Goal: Task Accomplishment & Management: Complete application form

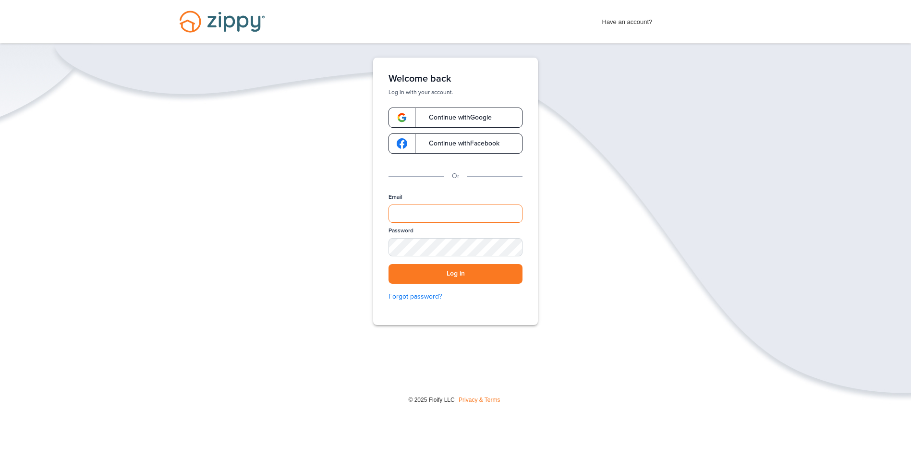
click at [410, 215] on input "Email" at bounding box center [455, 213] width 134 height 18
type input "**********"
click at [442, 247] on div "SHOW" at bounding box center [510, 247] width 21 height 9
click at [442, 277] on button "Log in" at bounding box center [455, 274] width 134 height 20
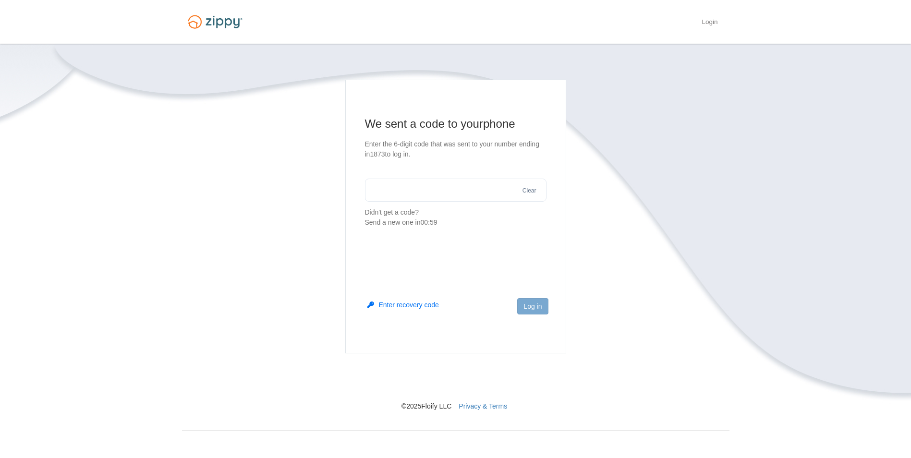
click at [429, 193] on input "text" at bounding box center [455, 190] width 181 height 23
type input "******"
click at [527, 303] on button "Log in" at bounding box center [532, 306] width 31 height 16
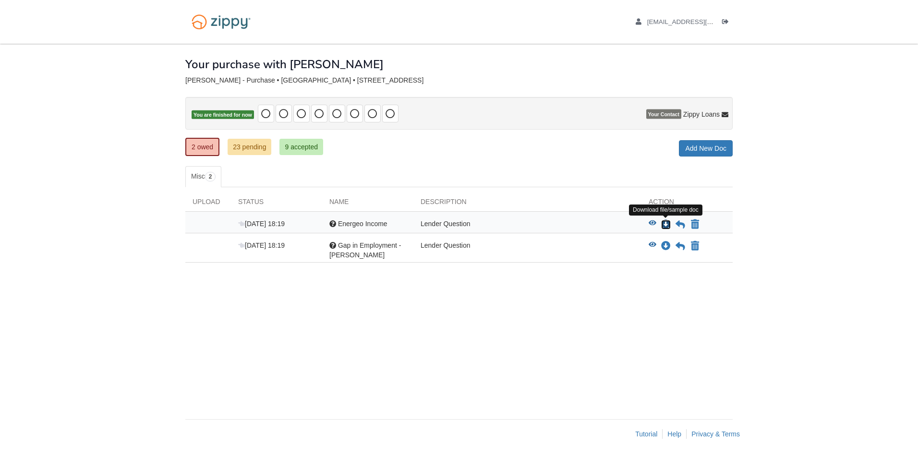
click at [664, 224] on icon "Download Energeo Income" at bounding box center [666, 225] width 10 height 10
click at [653, 221] on icon "View Energeo Income" at bounding box center [653, 223] width 8 height 7
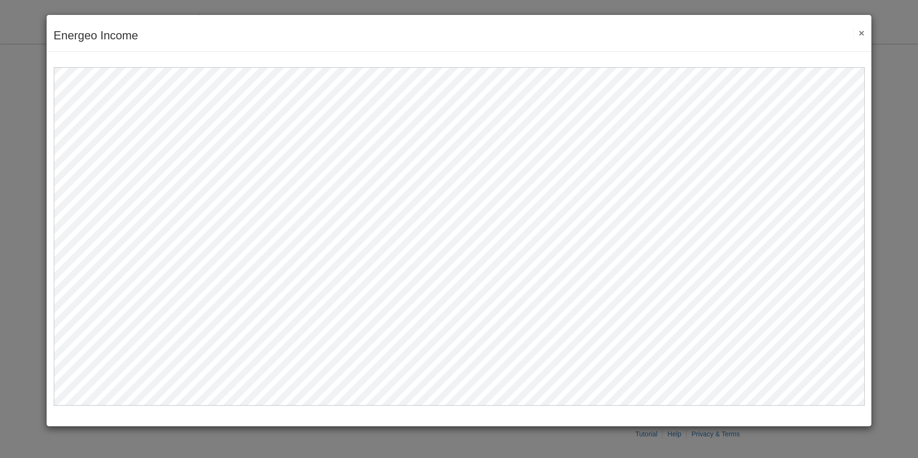
click at [857, 35] on button "×" at bounding box center [858, 33] width 11 height 10
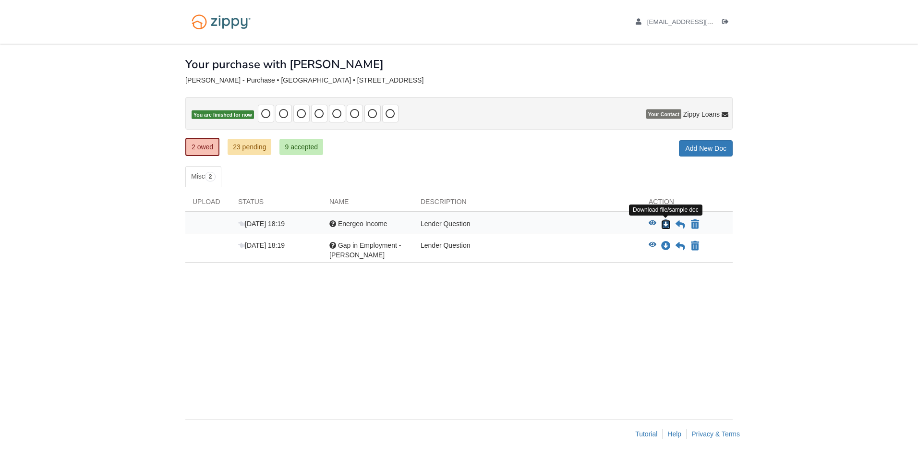
click at [667, 225] on icon "Download Energeo Income" at bounding box center [666, 225] width 10 height 10
click at [679, 226] on icon at bounding box center [680, 225] width 10 height 10
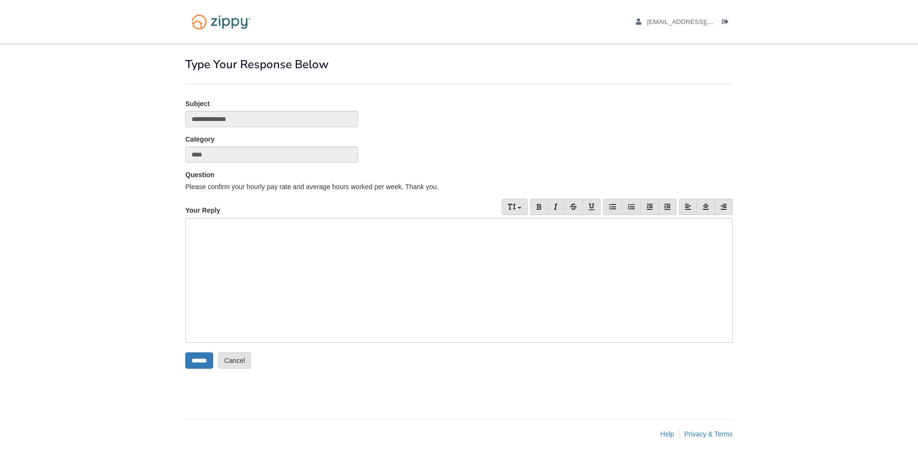
click at [400, 244] on div at bounding box center [458, 280] width 547 height 125
click at [203, 361] on input "******" at bounding box center [199, 360] width 28 height 16
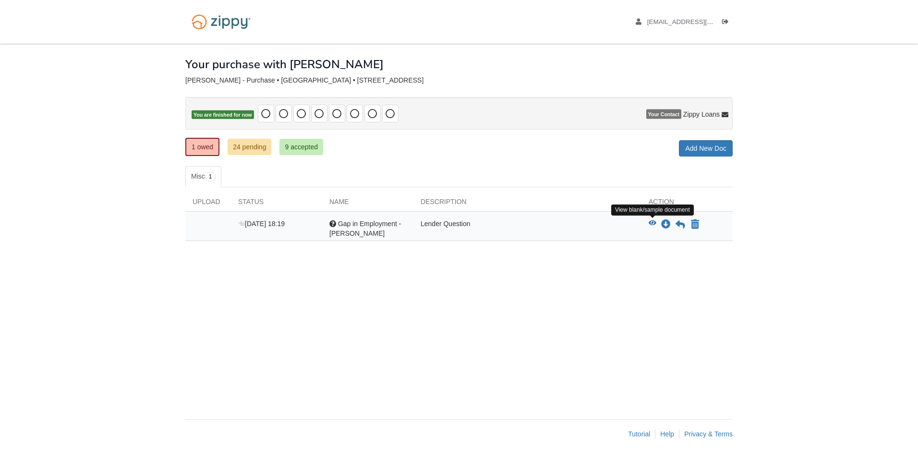
click at [651, 222] on icon "View Gap in Employment - Jennifer" at bounding box center [653, 223] width 8 height 7
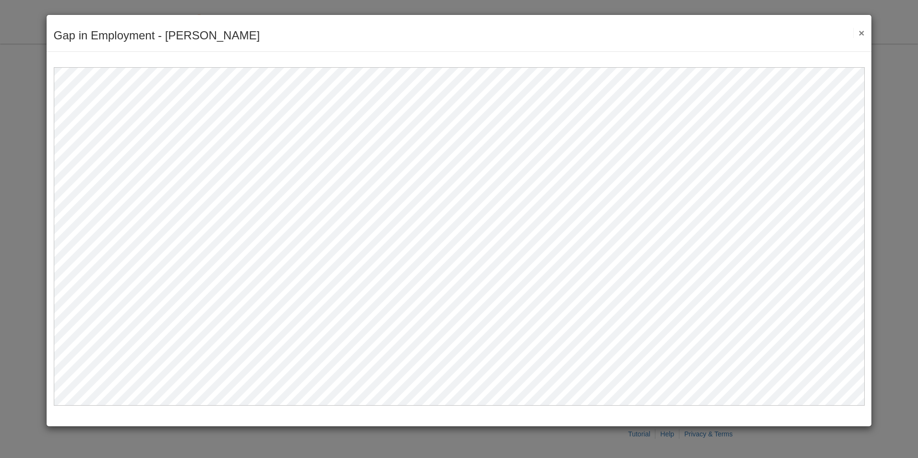
click at [861, 29] on button "×" at bounding box center [858, 33] width 11 height 10
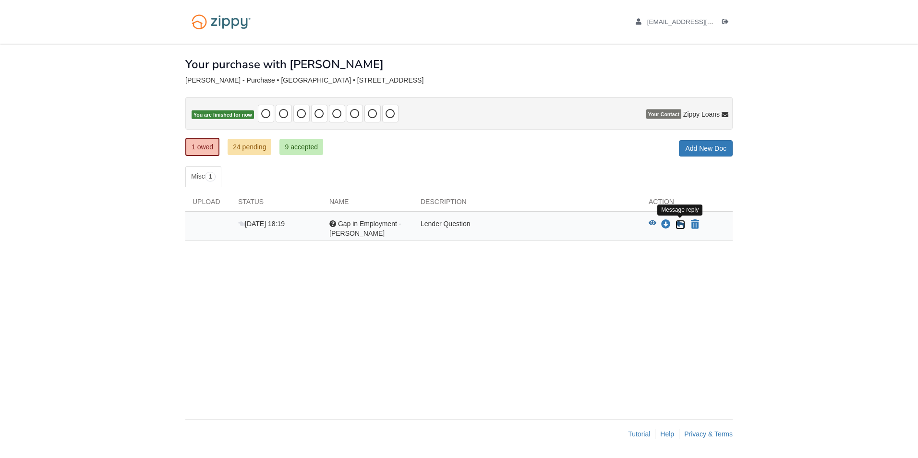
click at [679, 227] on icon at bounding box center [680, 225] width 10 height 10
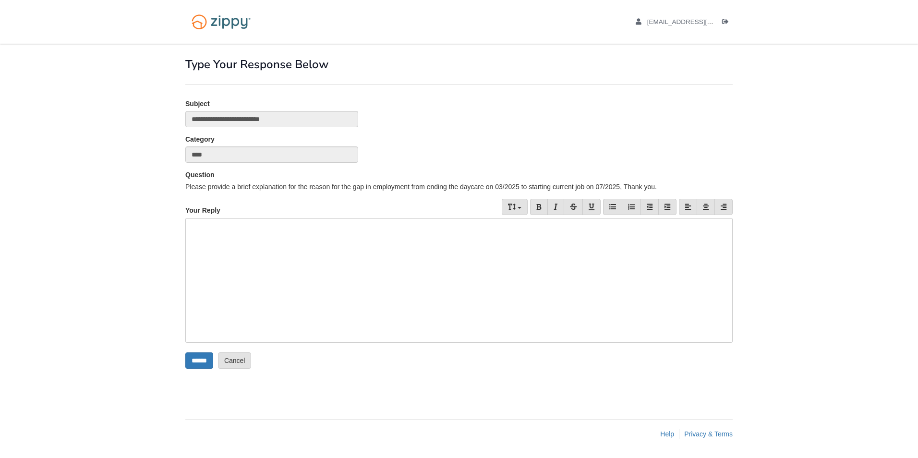
click at [253, 237] on div at bounding box center [458, 280] width 547 height 125
click at [205, 360] on input "******" at bounding box center [199, 360] width 28 height 16
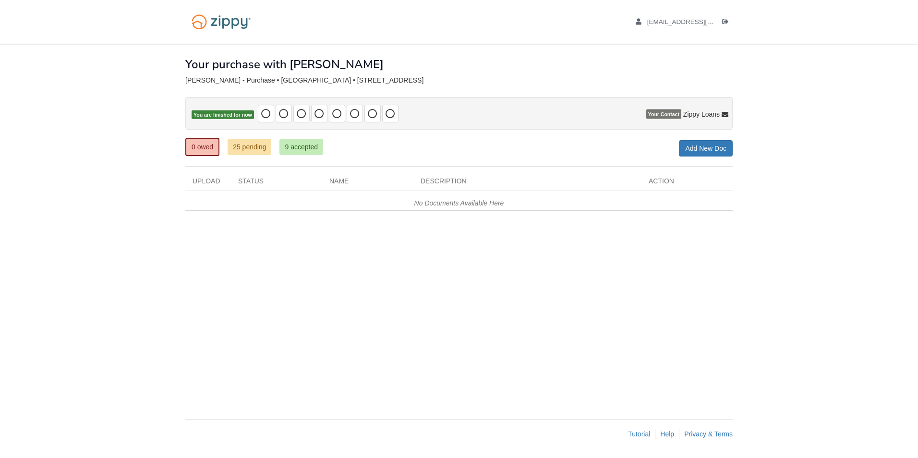
click at [419, 287] on div "× × × Pending Add Document Notice document will be included in the email sent t…" at bounding box center [458, 227] width 547 height 366
click at [457, 78] on div "[PERSON_NAME] - Purchase • [GEOGRAPHIC_DATA] • [STREET_ADDRESS]" at bounding box center [458, 80] width 547 height 8
click at [513, 145] on div "0 owed 25 pending 9 accepted My Estimated Payment × My Estimated Payment Add Ne…" at bounding box center [458, 147] width 547 height 17
click at [516, 237] on div "× × × Pending Add Document Notice document will be included in the email sent t…" at bounding box center [458, 227] width 547 height 366
drag, startPoint x: 504, startPoint y: 200, endPoint x: 421, endPoint y: 204, distance: 82.7
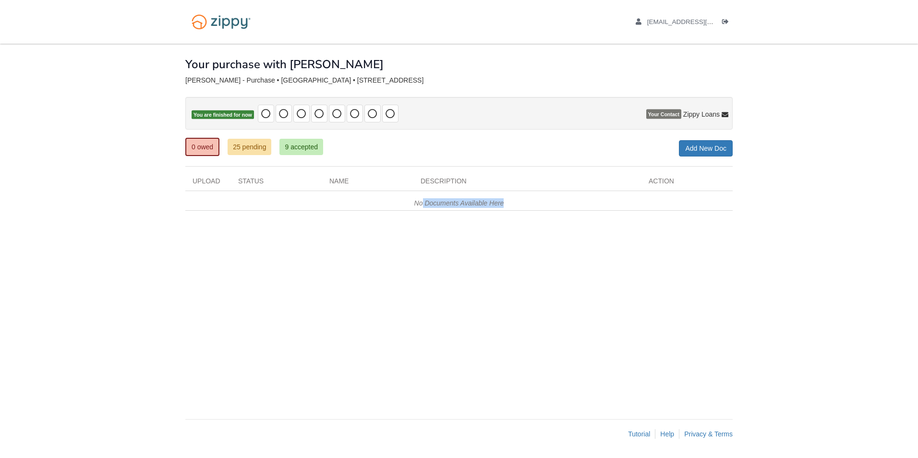
click at [421, 204] on div "No Documents Available Here" at bounding box center [458, 201] width 547 height 20
drag, startPoint x: 421, startPoint y: 204, endPoint x: 459, endPoint y: 278, distance: 82.4
click at [459, 278] on div "× × × Pending Add Document Notice document will be included in the email sent t…" at bounding box center [458, 227] width 547 height 366
click at [518, 307] on div "× × × Pending Add Document Notice document will be included in the email sent t…" at bounding box center [458, 227] width 547 height 366
click at [646, 268] on div "× × × Pending Add Document Notice document will be included in the email sent t…" at bounding box center [458, 227] width 547 height 366
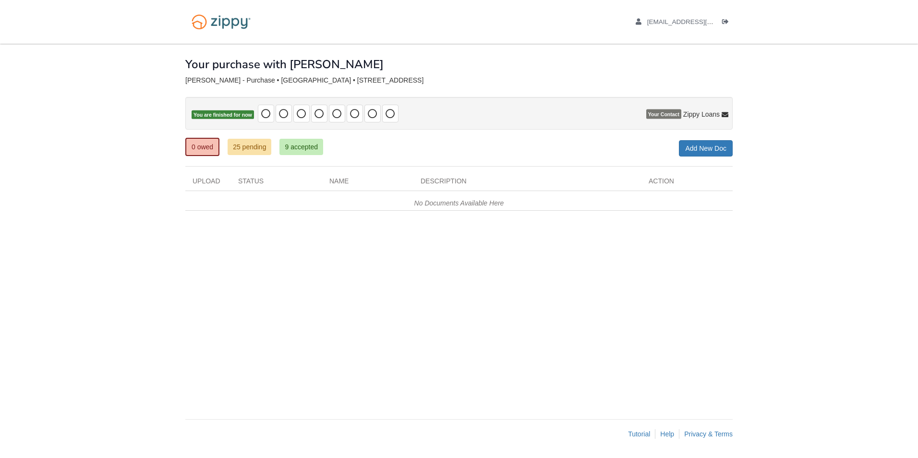
click at [341, 239] on div "× × × Pending Add Document Notice document will be included in the email sent t…" at bounding box center [458, 227] width 547 height 366
click at [361, 148] on div "0 owed 25 pending 9 accepted My Estimated Payment × My Estimated Payment Add Ne…" at bounding box center [458, 147] width 547 height 17
click at [240, 145] on link "25 pending" at bounding box center [250, 147] width 44 height 16
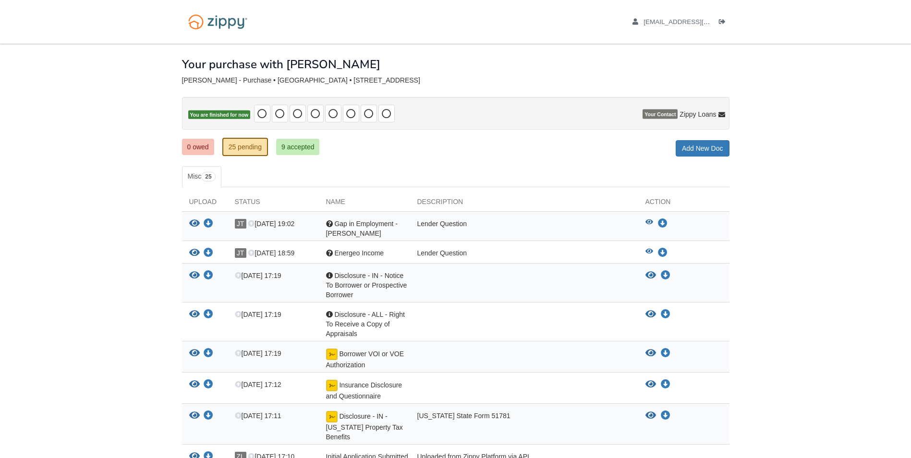
click at [475, 166] on ul "Misc 25" at bounding box center [455, 176] width 547 height 21
click at [38, 103] on body "nicole08181988@gmail.com Logout ×" at bounding box center [455, 464] width 911 height 928
